Goal: Task Accomplishment & Management: Complete application form

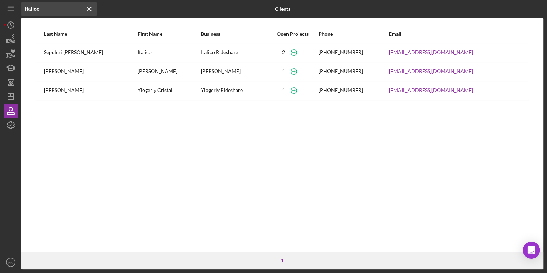
click at [90, 9] on icon "Icon/Menu Close" at bounding box center [89, 9] width 14 height 14
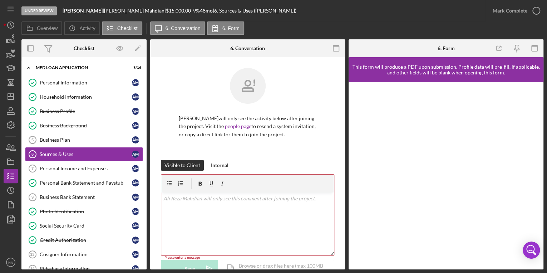
scroll to position [139, 0]
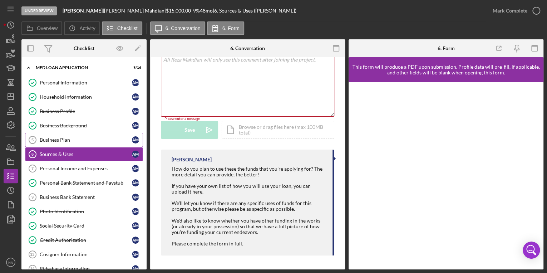
click at [95, 142] on div "Business Plan" at bounding box center [86, 140] width 92 height 6
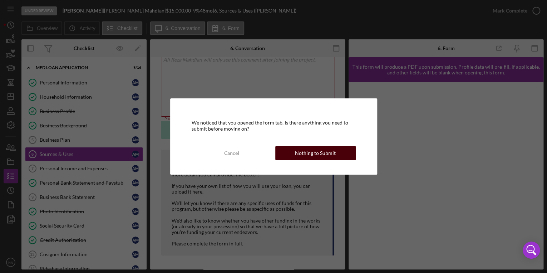
click at [302, 153] on div "Nothing to Submit" at bounding box center [315, 153] width 41 height 14
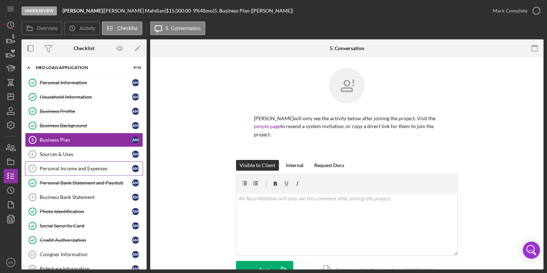
click at [108, 170] on link "Personal Income and Expenses 7 Personal Income and Expenses A M" at bounding box center [84, 168] width 118 height 14
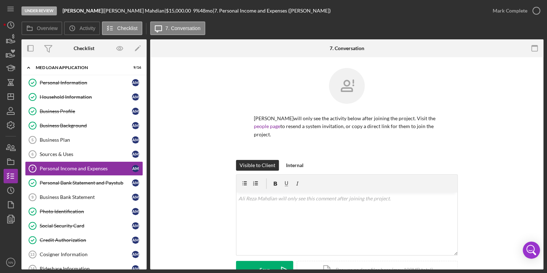
scroll to position [115, 0]
